Goal: Task Accomplishment & Management: Manage account settings

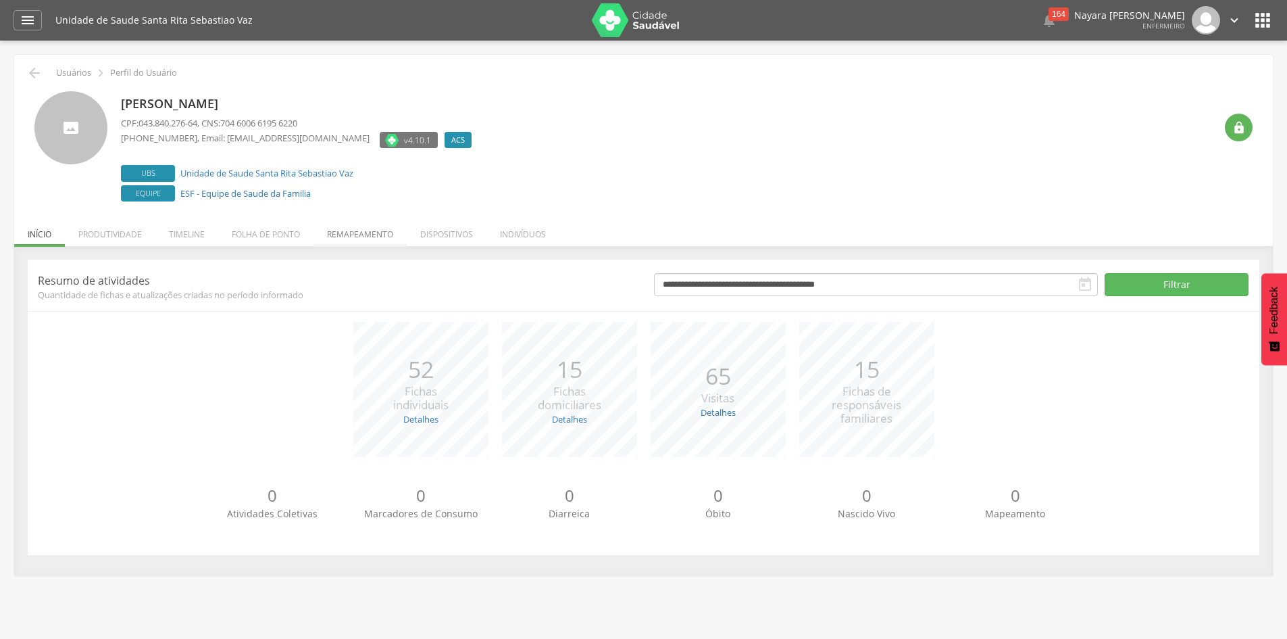
click at [354, 236] on li "Remapeamento" at bounding box center [360, 231] width 93 height 32
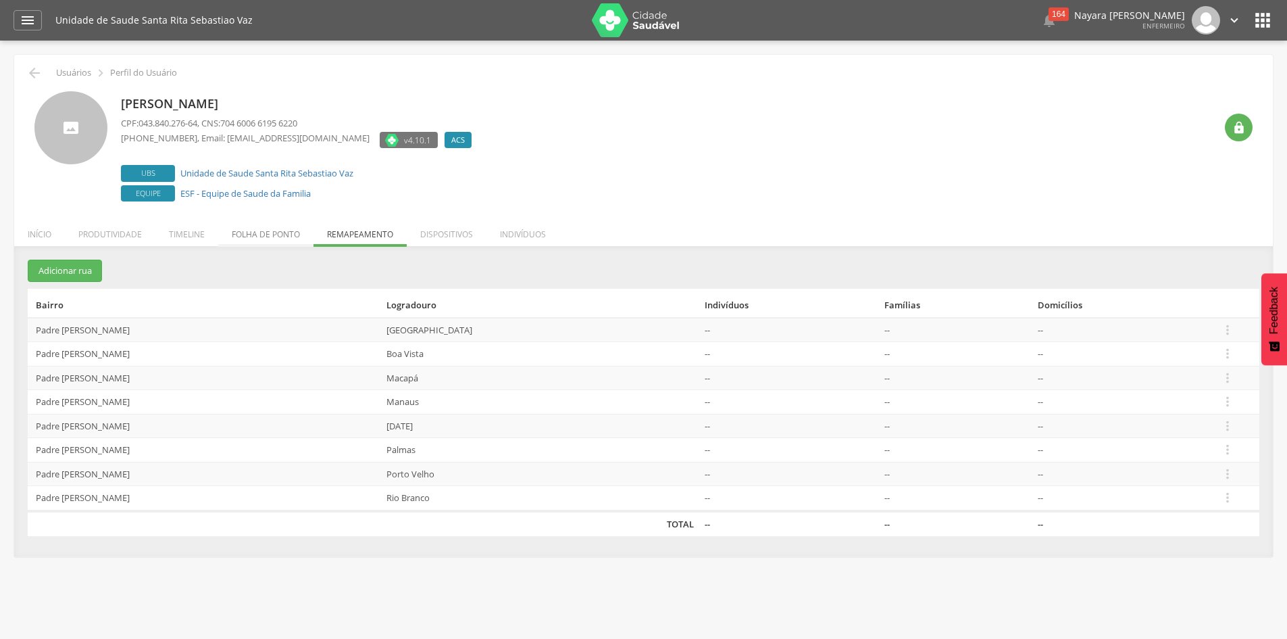
click at [264, 231] on li "Folha de ponto" at bounding box center [265, 231] width 95 height 32
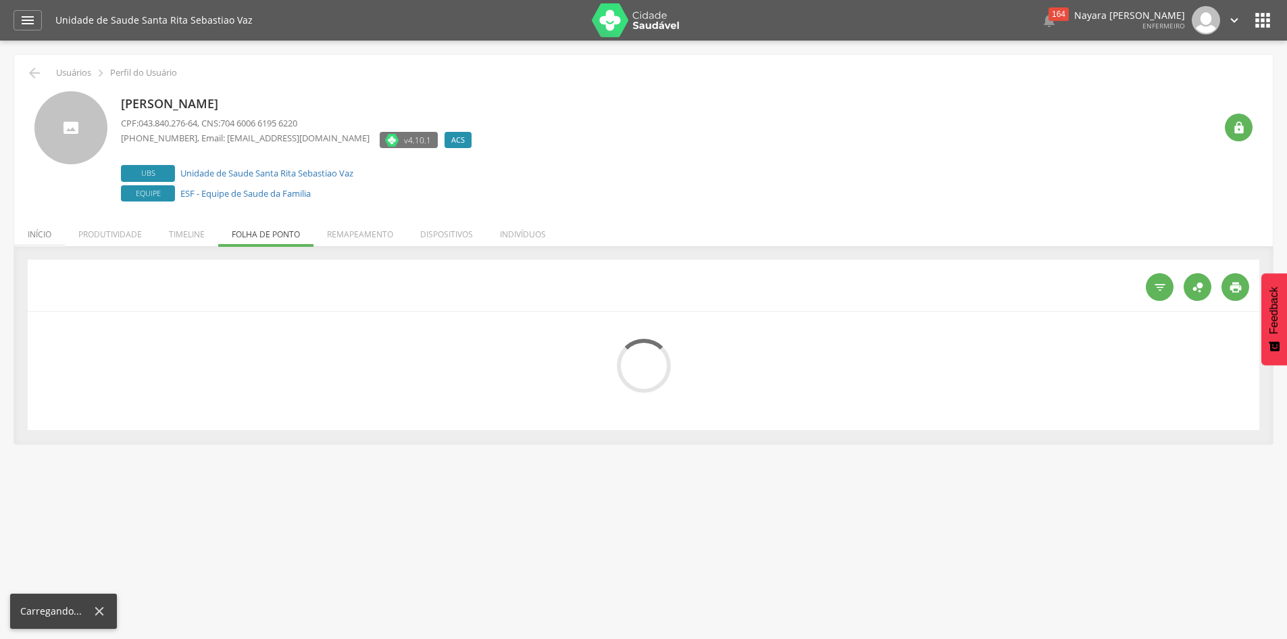
click at [47, 229] on li "Início" at bounding box center [39, 231] width 51 height 32
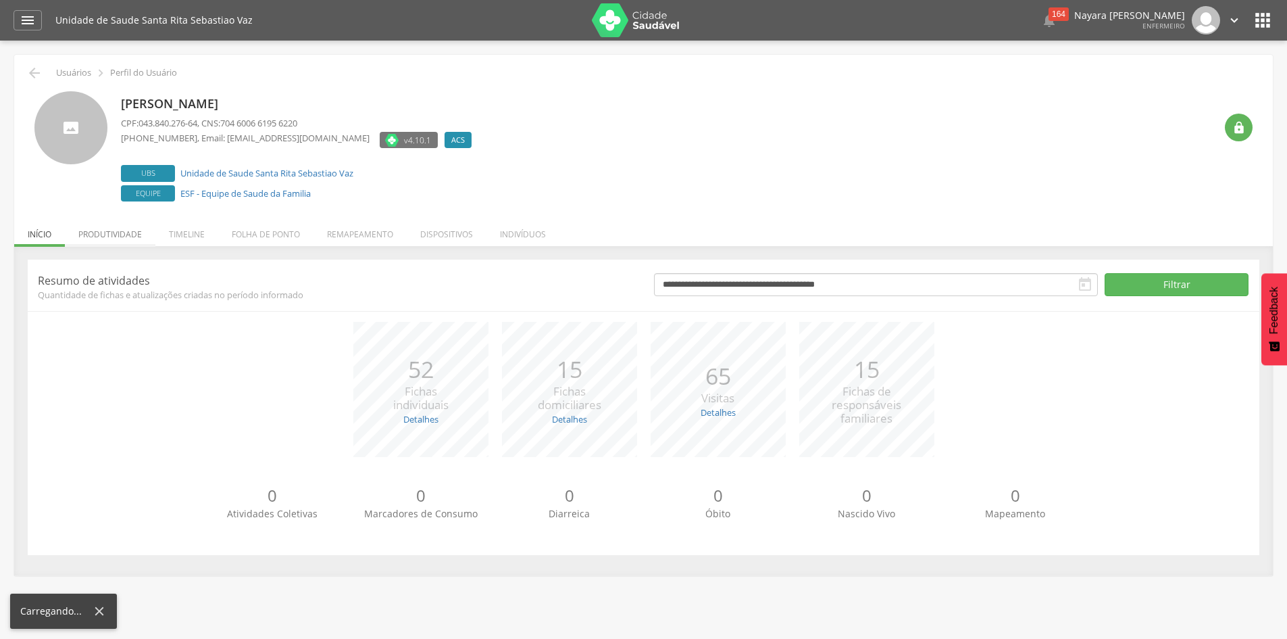
click at [117, 233] on li "Produtividade" at bounding box center [110, 231] width 91 height 32
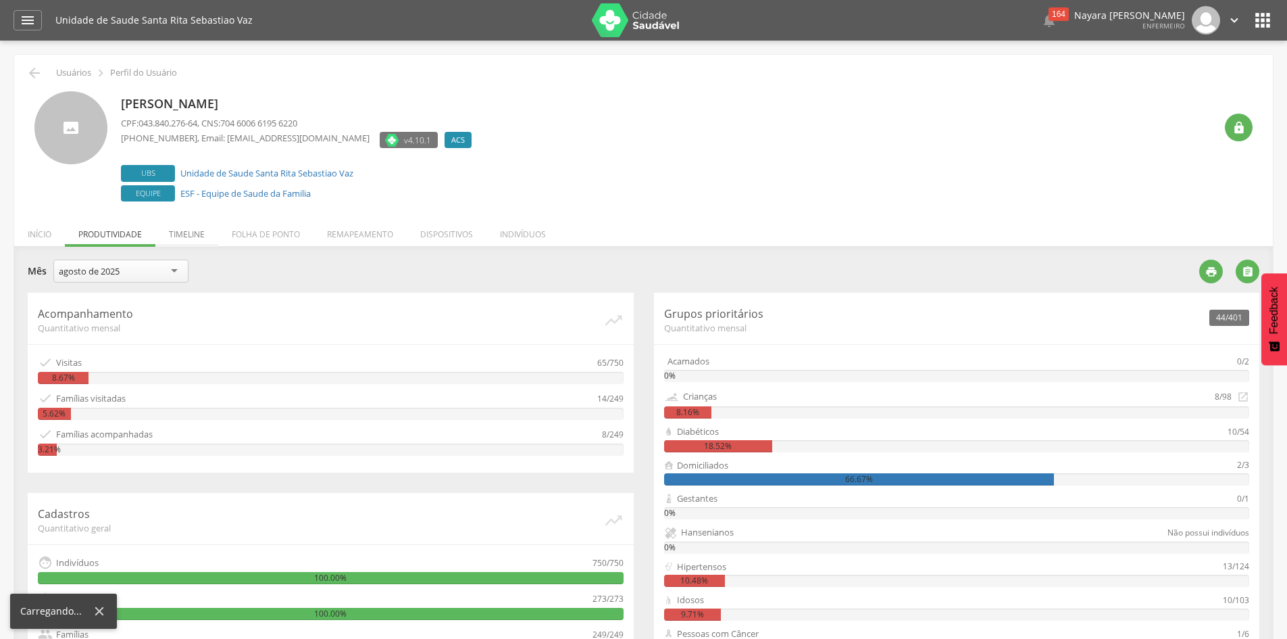
click at [183, 230] on li "Timeline" at bounding box center [186, 231] width 63 height 32
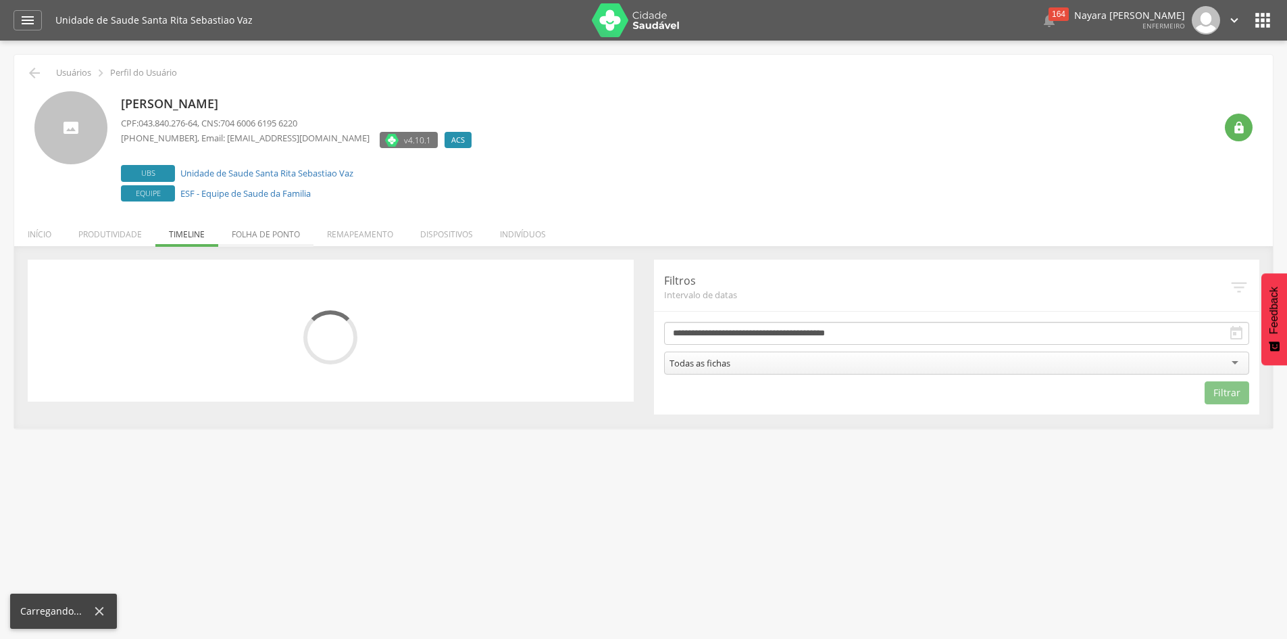
click at [233, 231] on li "Folha de ponto" at bounding box center [265, 231] width 95 height 32
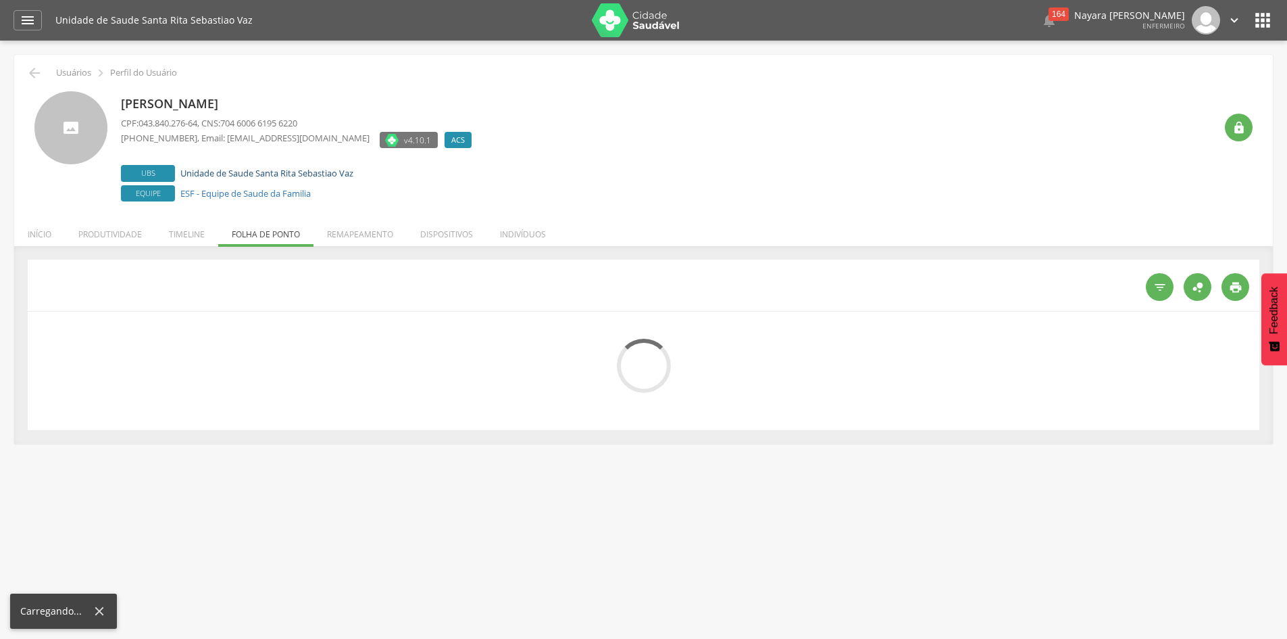
click at [252, 175] on link "Unidade de Saude Santa Rita Sebastiao Vaz" at bounding box center [266, 173] width 173 height 12
type input "**********"
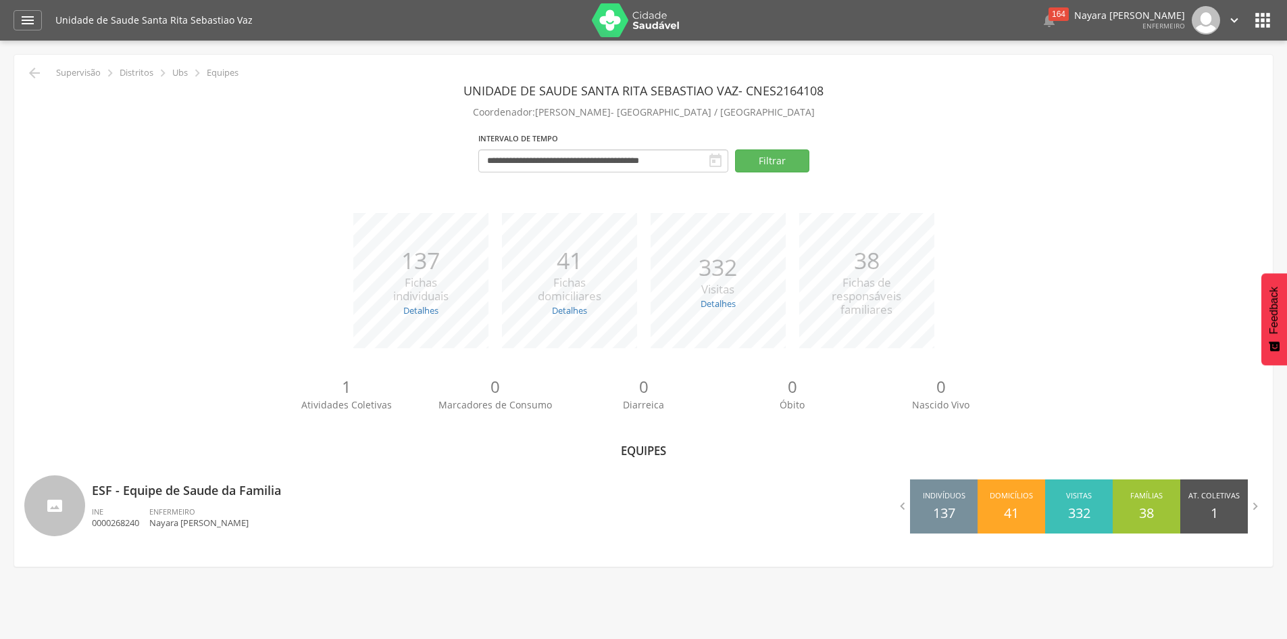
click at [1258, 23] on icon "" at bounding box center [1263, 20] width 22 height 22
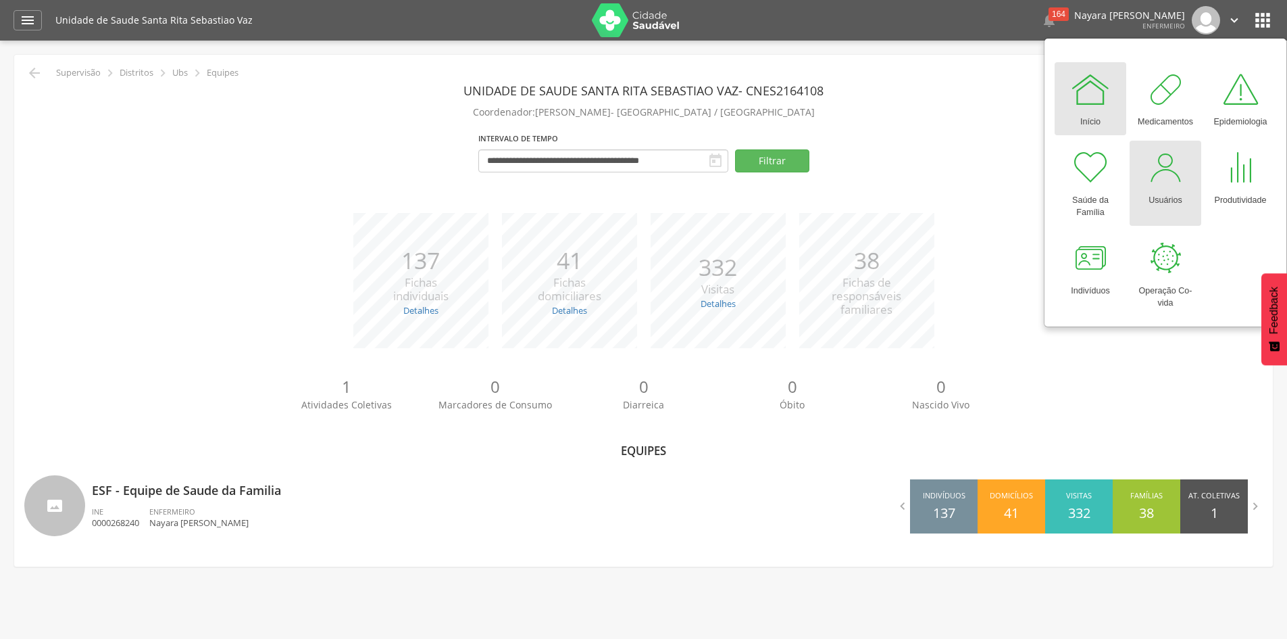
click at [1166, 193] on div "Usuários" at bounding box center [1166, 197] width 34 height 19
